Goal: Navigation & Orientation: Understand site structure

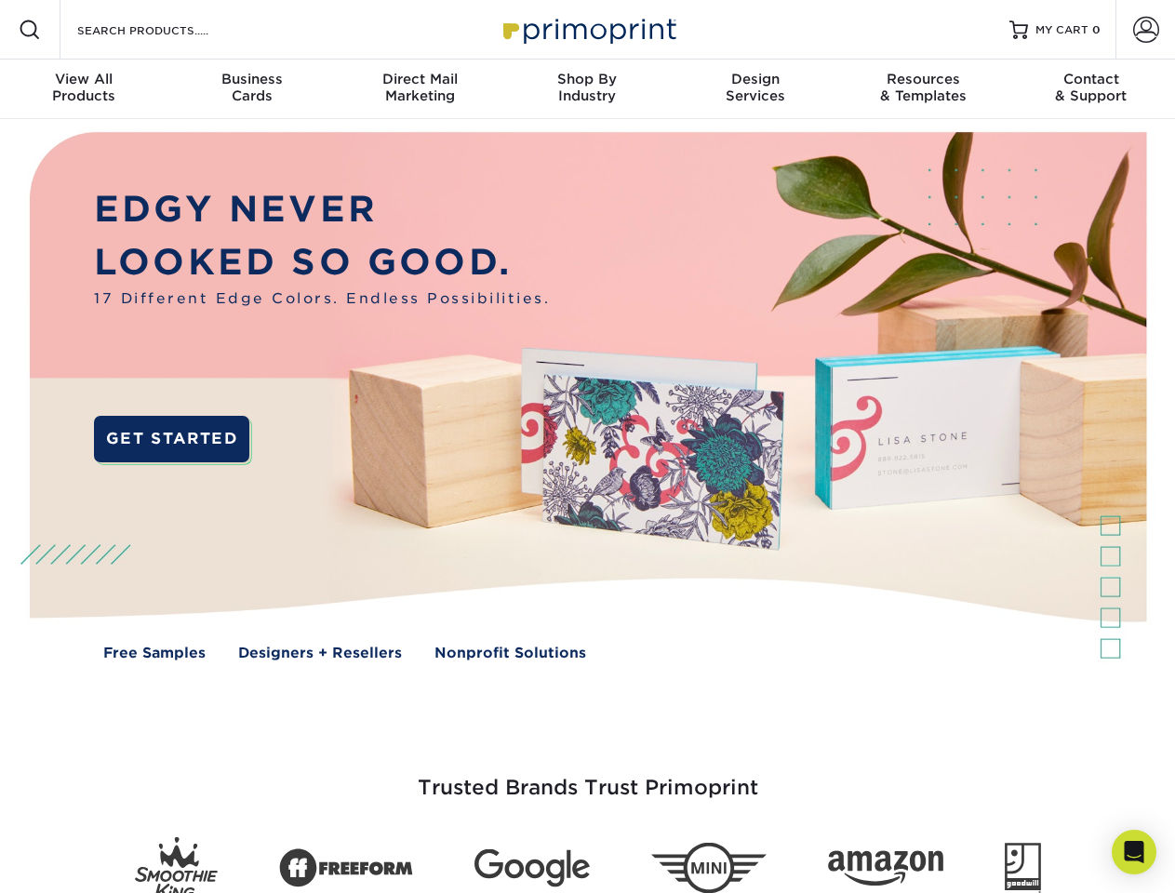
click at [587, 447] on img at bounding box center [587, 410] width 1163 height 582
click at [30, 30] on span at bounding box center [30, 30] width 22 height 22
click at [1146, 30] on span at bounding box center [1147, 30] width 26 height 26
click at [84, 89] on div "View All Products" at bounding box center [84, 88] width 168 height 34
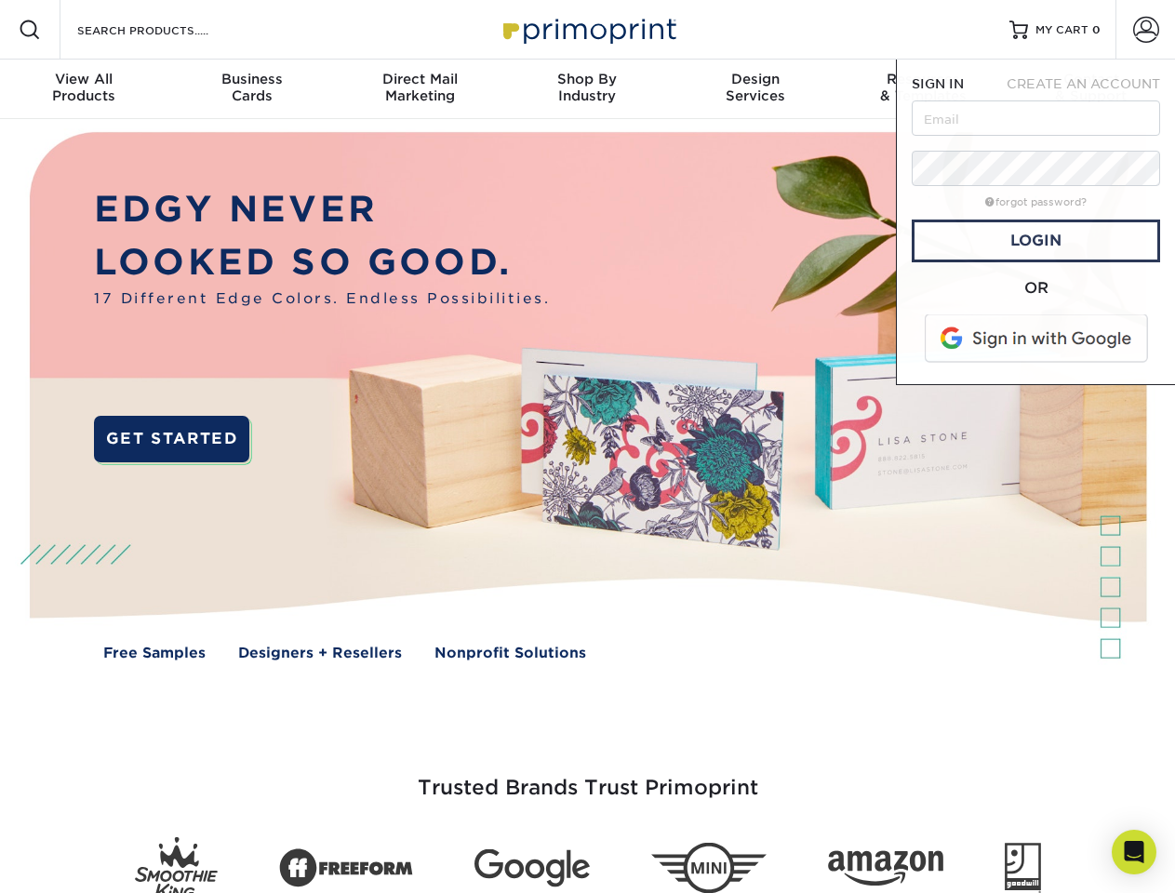
click at [251, 89] on div "Business Cards" at bounding box center [252, 88] width 168 height 34
click at [420, 89] on div "Direct Mail Marketing" at bounding box center [420, 88] width 168 height 34
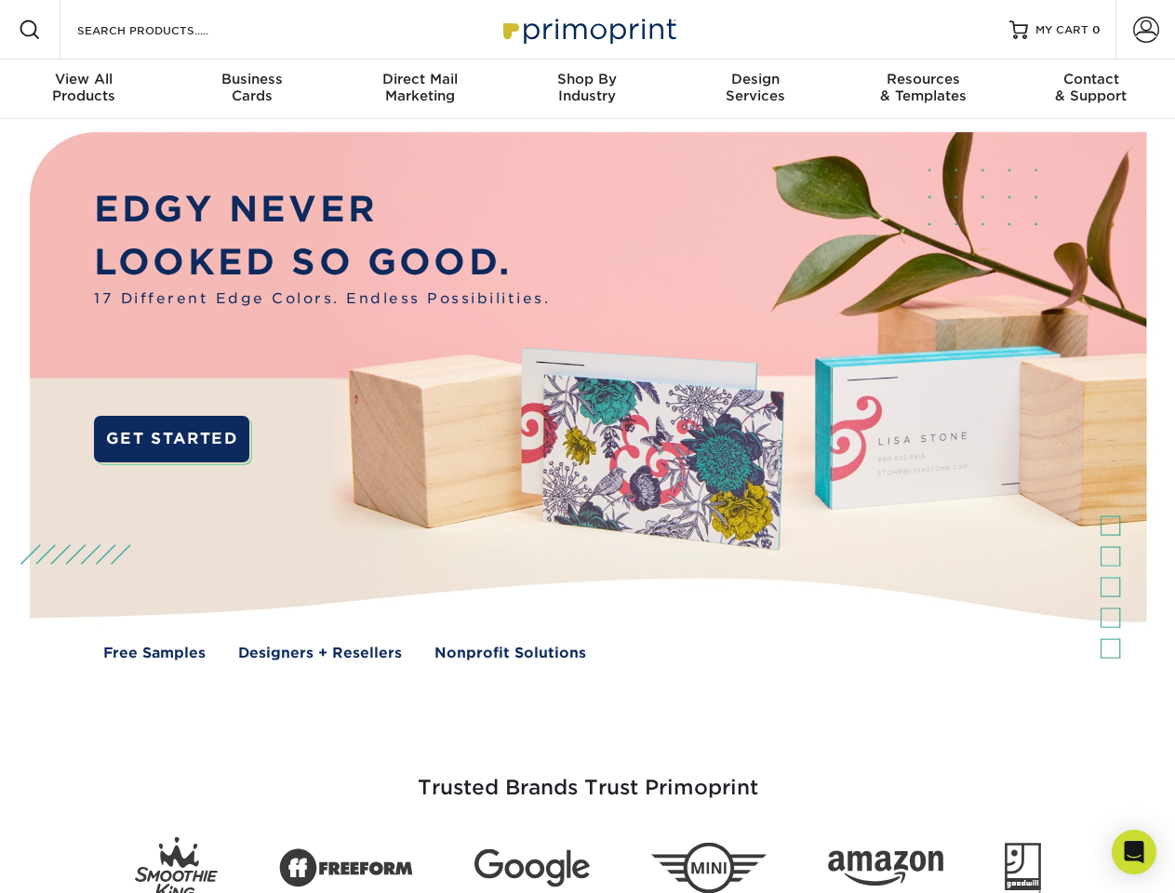
click at [587, 89] on div "Shop By Industry" at bounding box center [587, 88] width 168 height 34
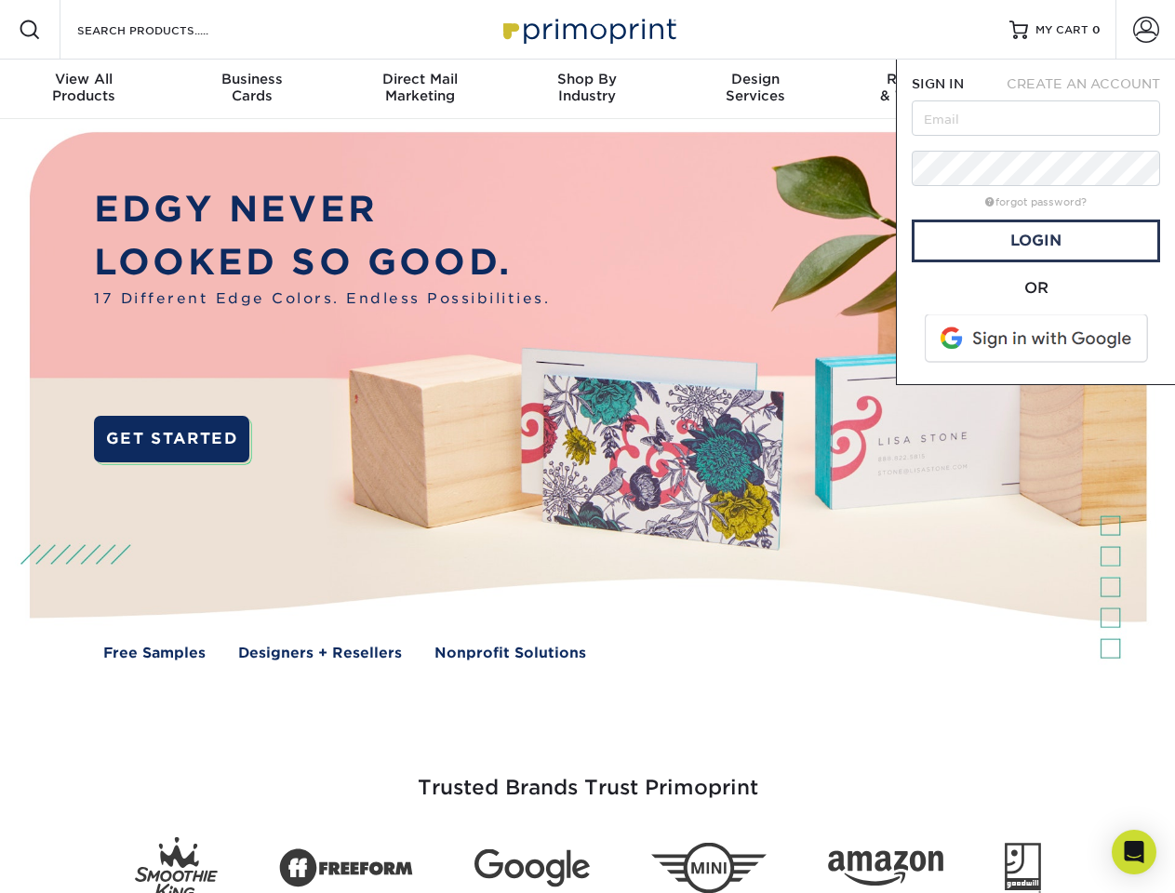
click at [756, 89] on div "Design Services" at bounding box center [756, 88] width 168 height 34
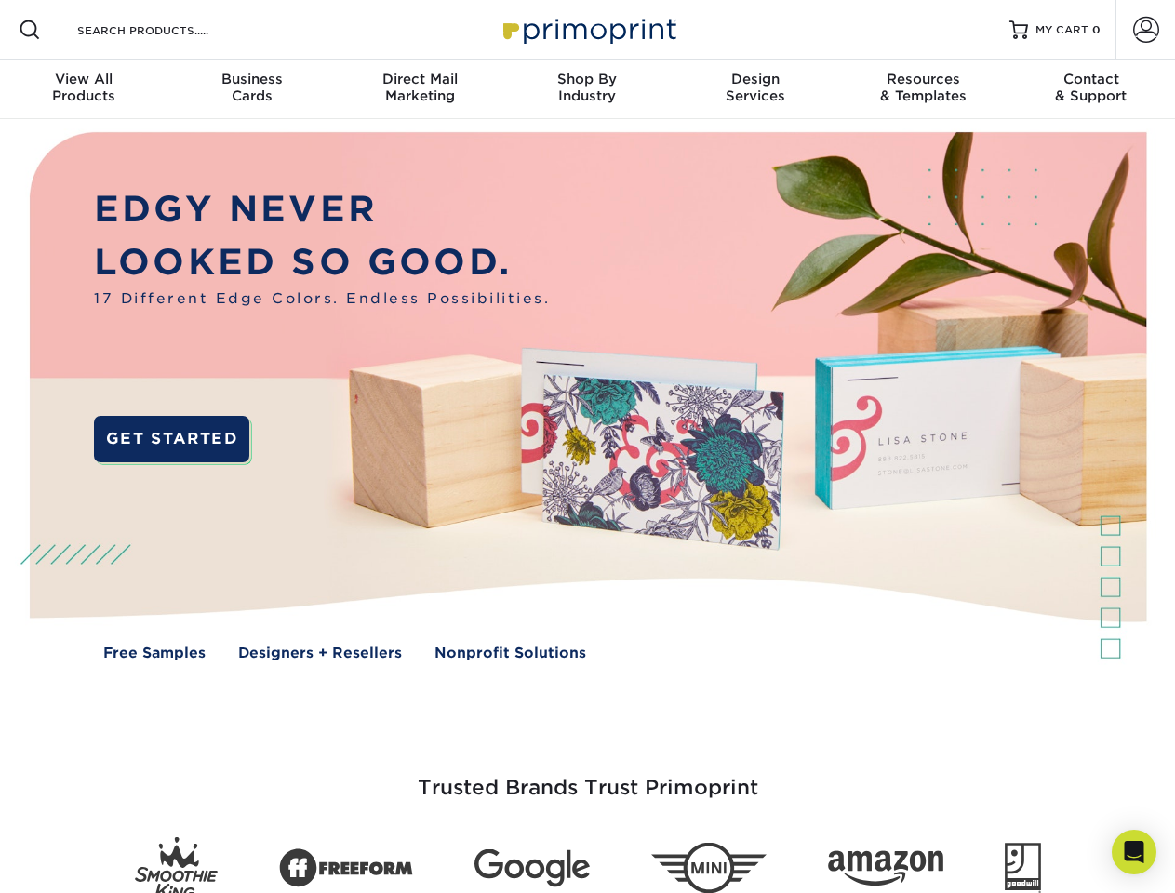
click at [923, 89] on span "SIGN IN" at bounding box center [938, 83] width 52 height 15
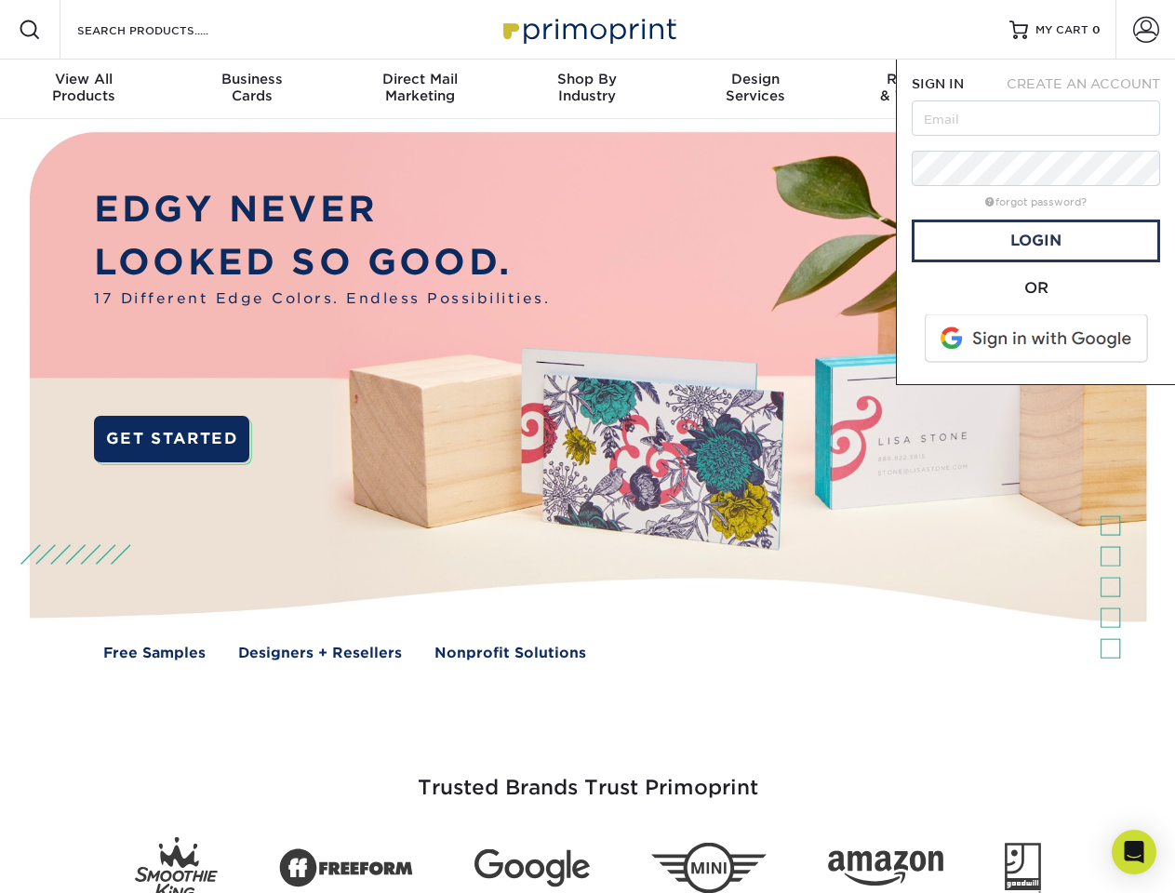
click at [1092, 89] on div "Contact & Support" at bounding box center [1092, 88] width 168 height 34
